Goal: Task Accomplishment & Management: Manage account settings

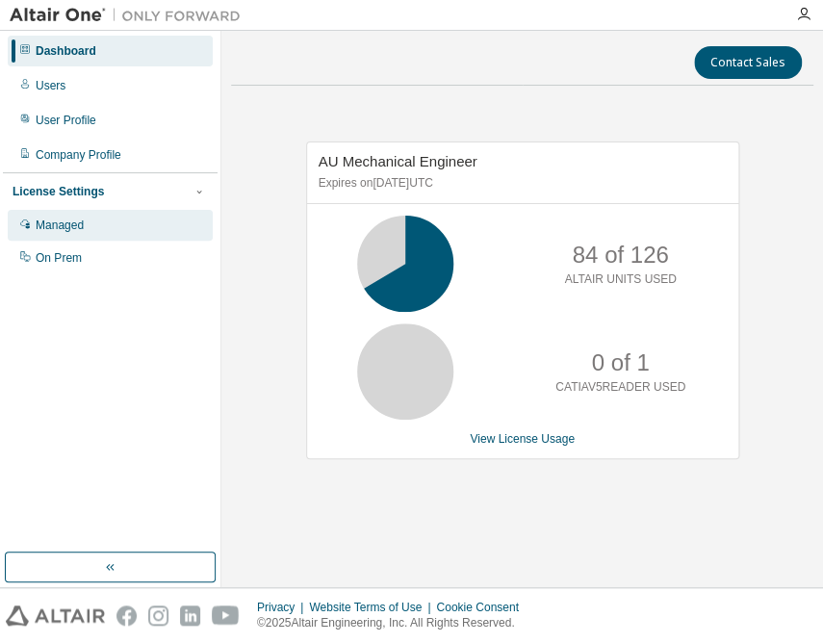
click at [48, 225] on div "Managed" at bounding box center [60, 225] width 48 height 15
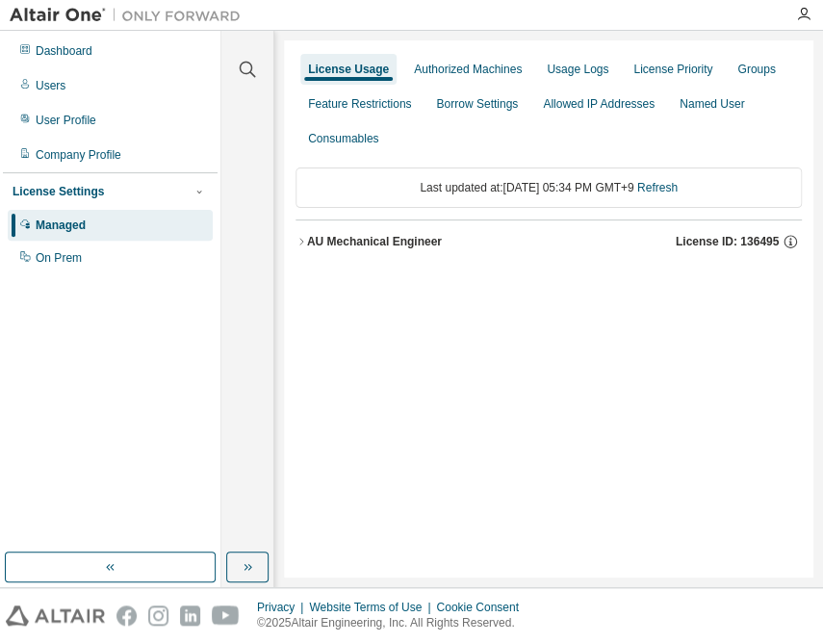
click at [388, 244] on div "AU Mechanical Engineer" at bounding box center [374, 241] width 135 height 15
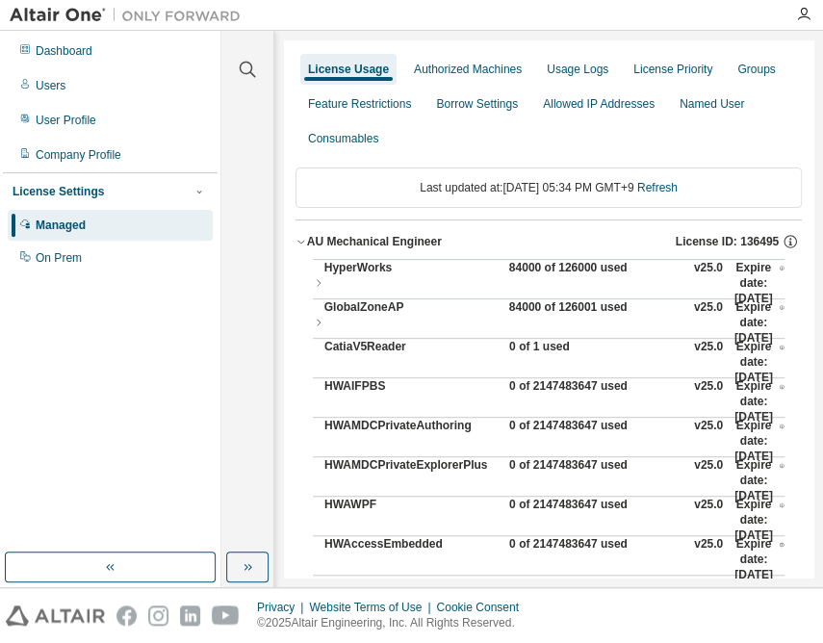
click at [596, 260] on div "84000 of 126000 used" at bounding box center [595, 283] width 173 height 46
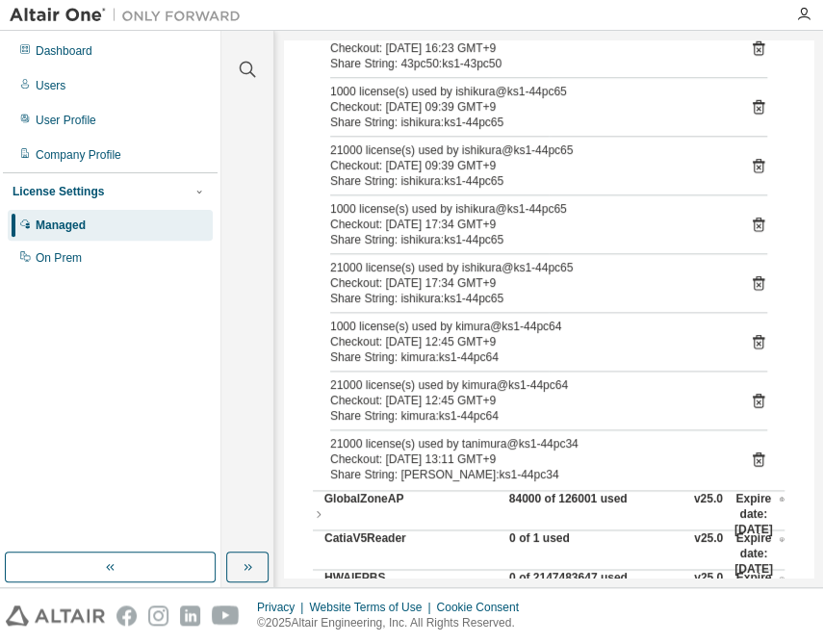
scroll to position [350, 0]
